Goal: Task Accomplishment & Management: Manage account settings

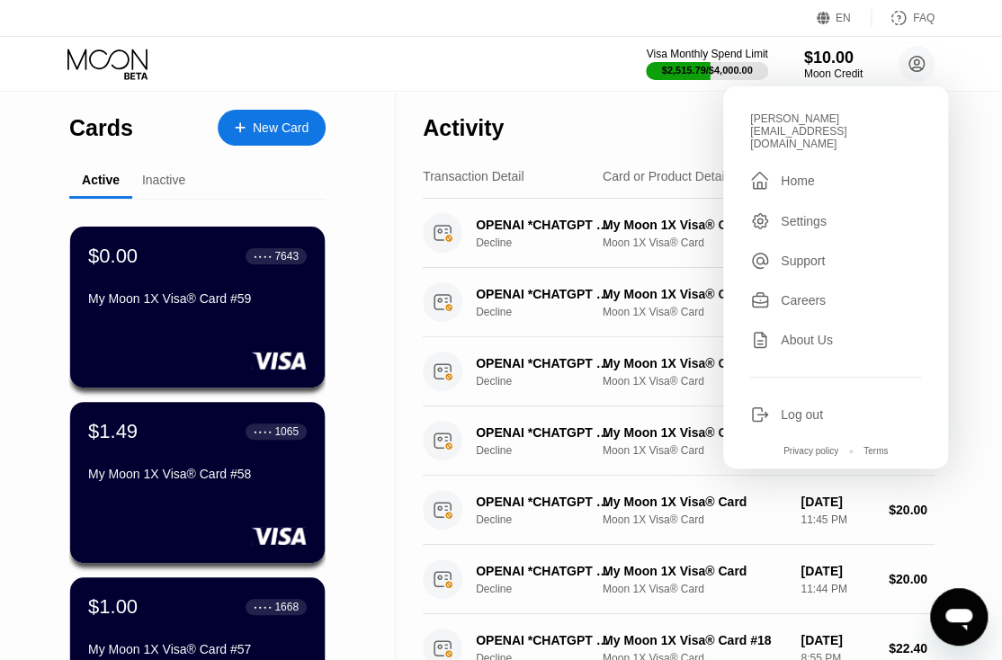
click at [807, 408] on div "Log out" at bounding box center [802, 415] width 42 height 14
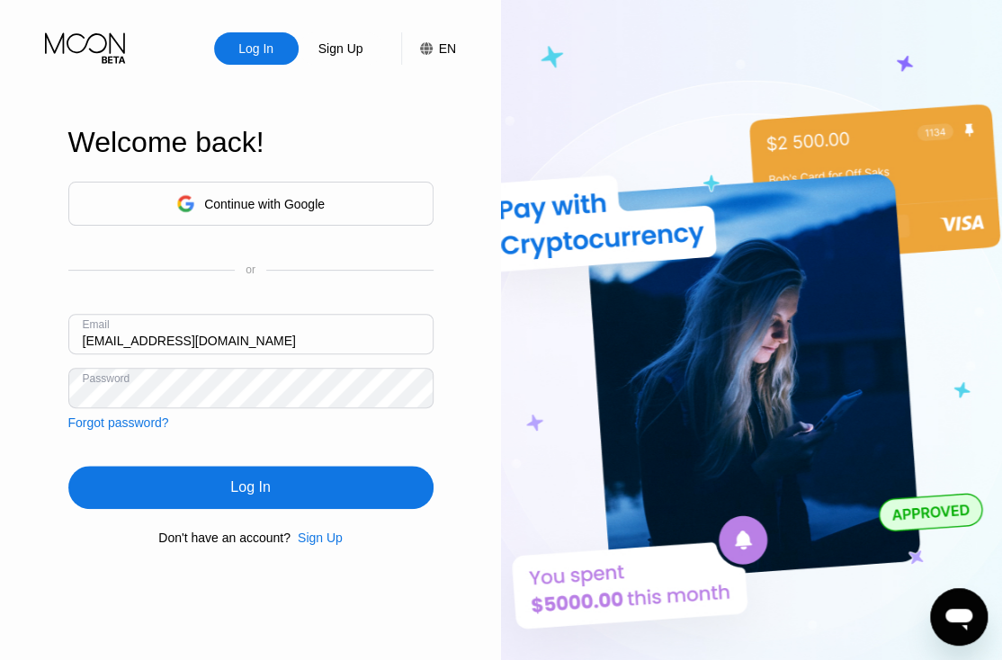
type input "[EMAIL_ADDRESS][DOMAIN_NAME]"
click at [229, 484] on div "Log In" at bounding box center [250, 487] width 365 height 43
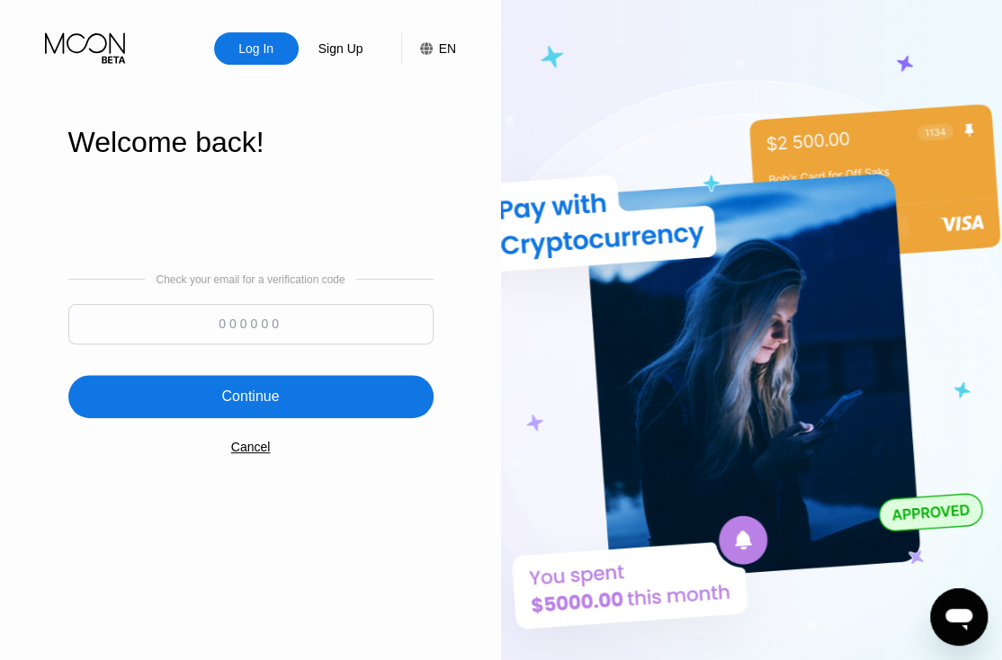
click at [173, 329] on input at bounding box center [250, 324] width 365 height 40
paste input "485830"
type input "485830"
click at [173, 408] on div "Continue" at bounding box center [250, 396] width 365 height 43
